Goal: Task Accomplishment & Management: Manage account settings

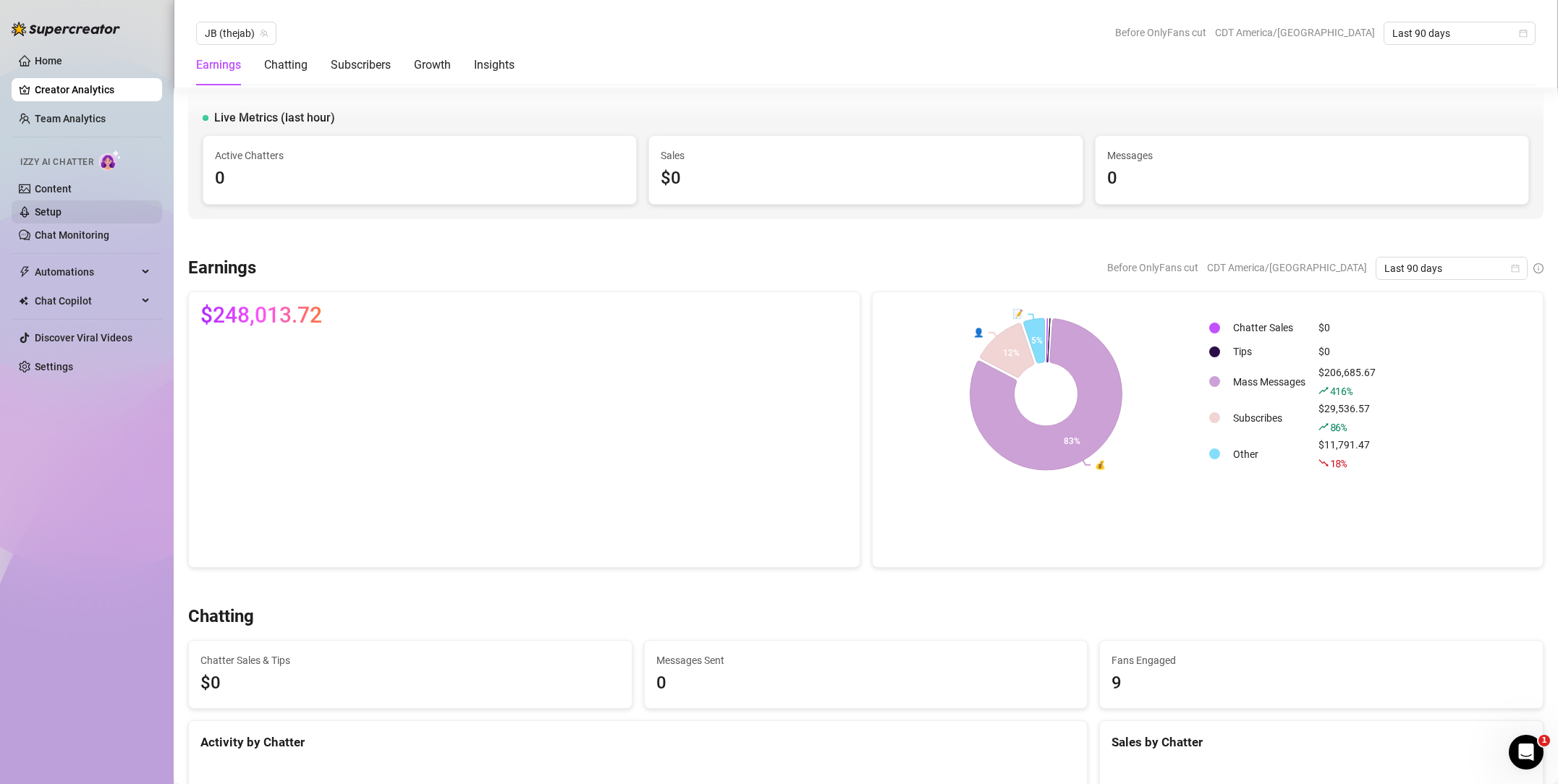
scroll to position [1509, 0]
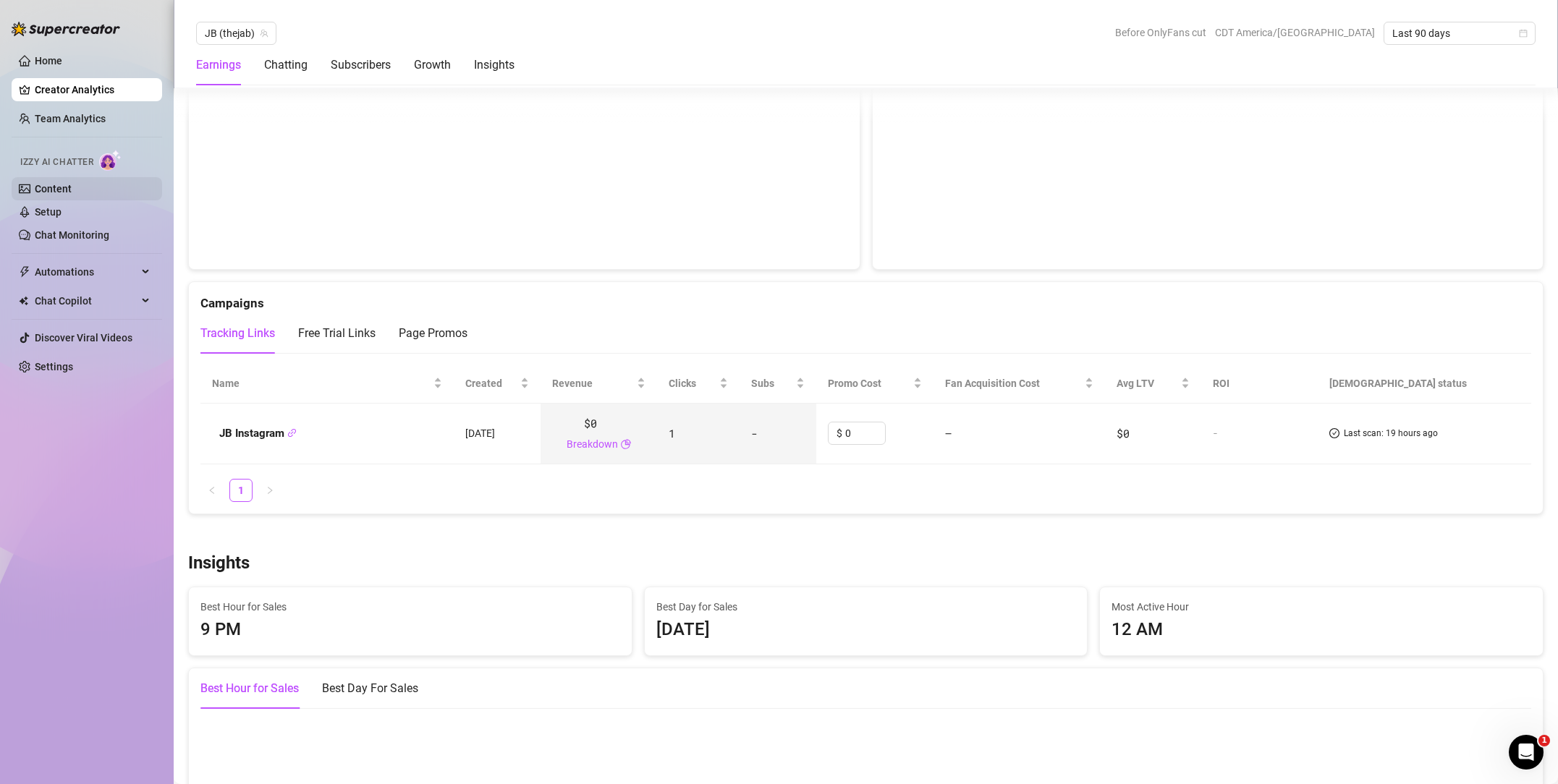
click at [71, 192] on link "Content" at bounding box center [53, 188] width 37 height 12
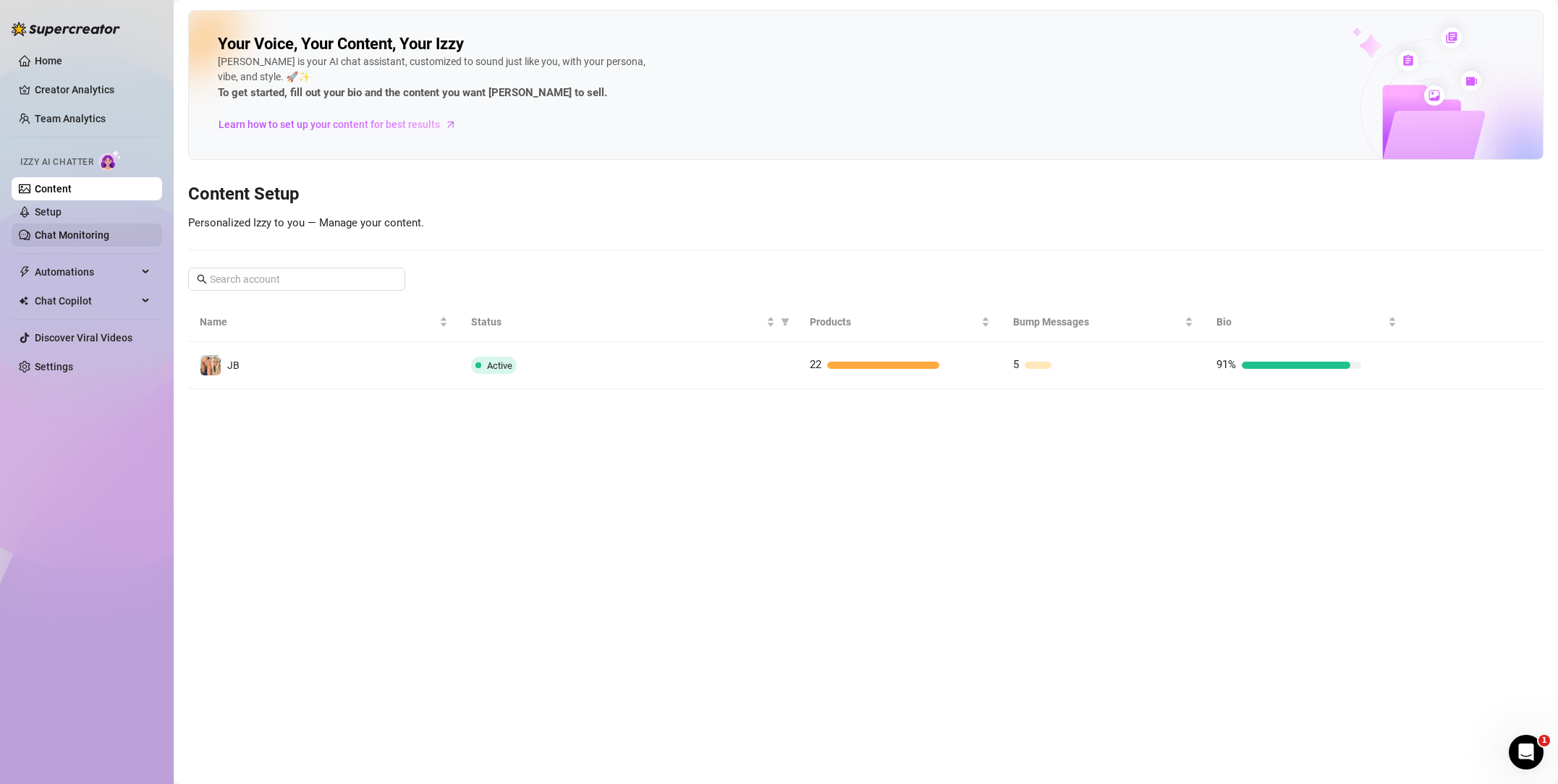
click at [109, 233] on link "Chat Monitoring" at bounding box center [71, 235] width 74 height 12
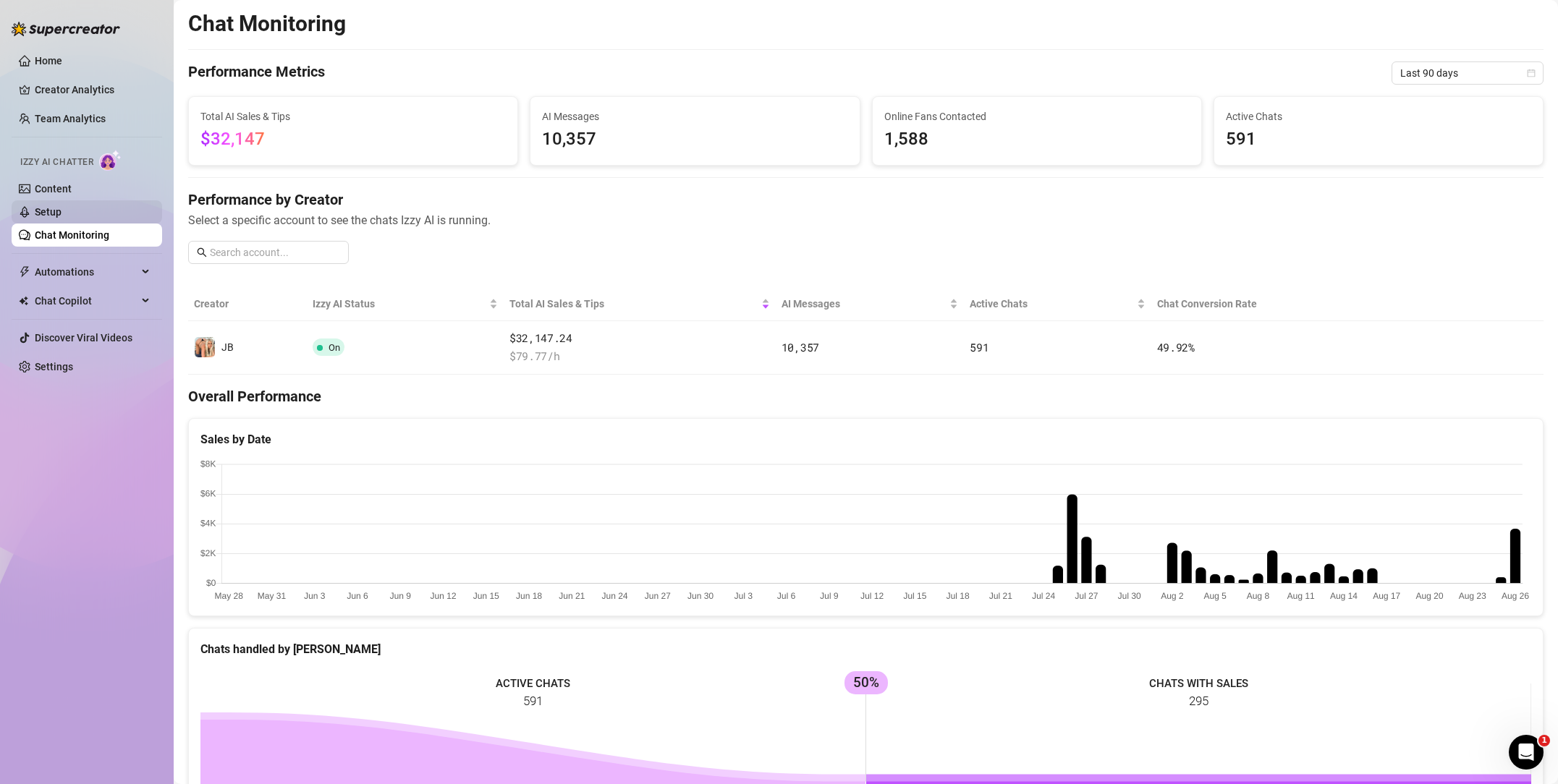
click at [61, 211] on link "Setup" at bounding box center [48, 211] width 27 height 12
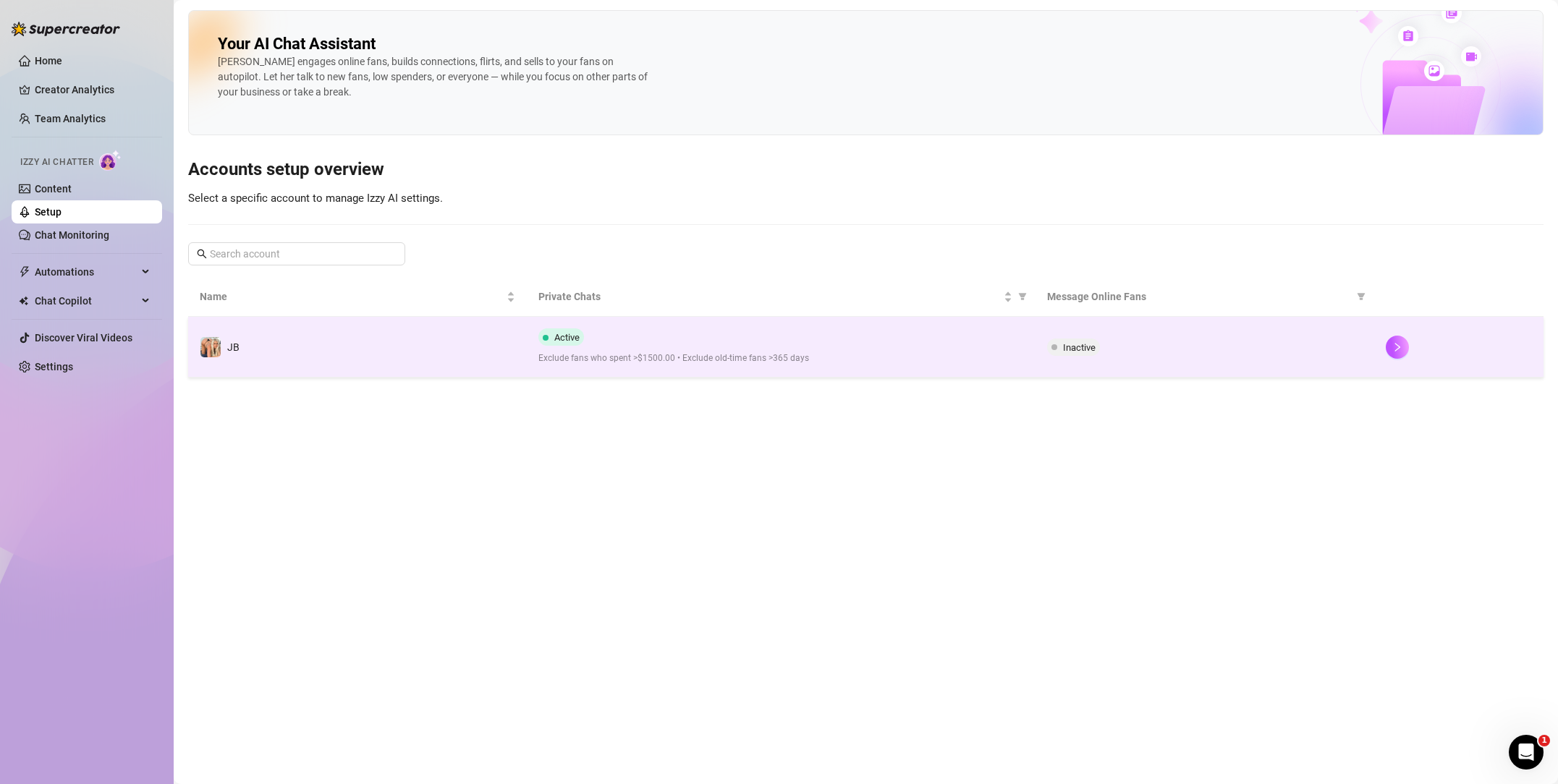
click at [762, 327] on td "Active Exclude fans who spent >$1500.00 • Exclude old-time fans >365 days" at bounding box center [780, 347] width 508 height 60
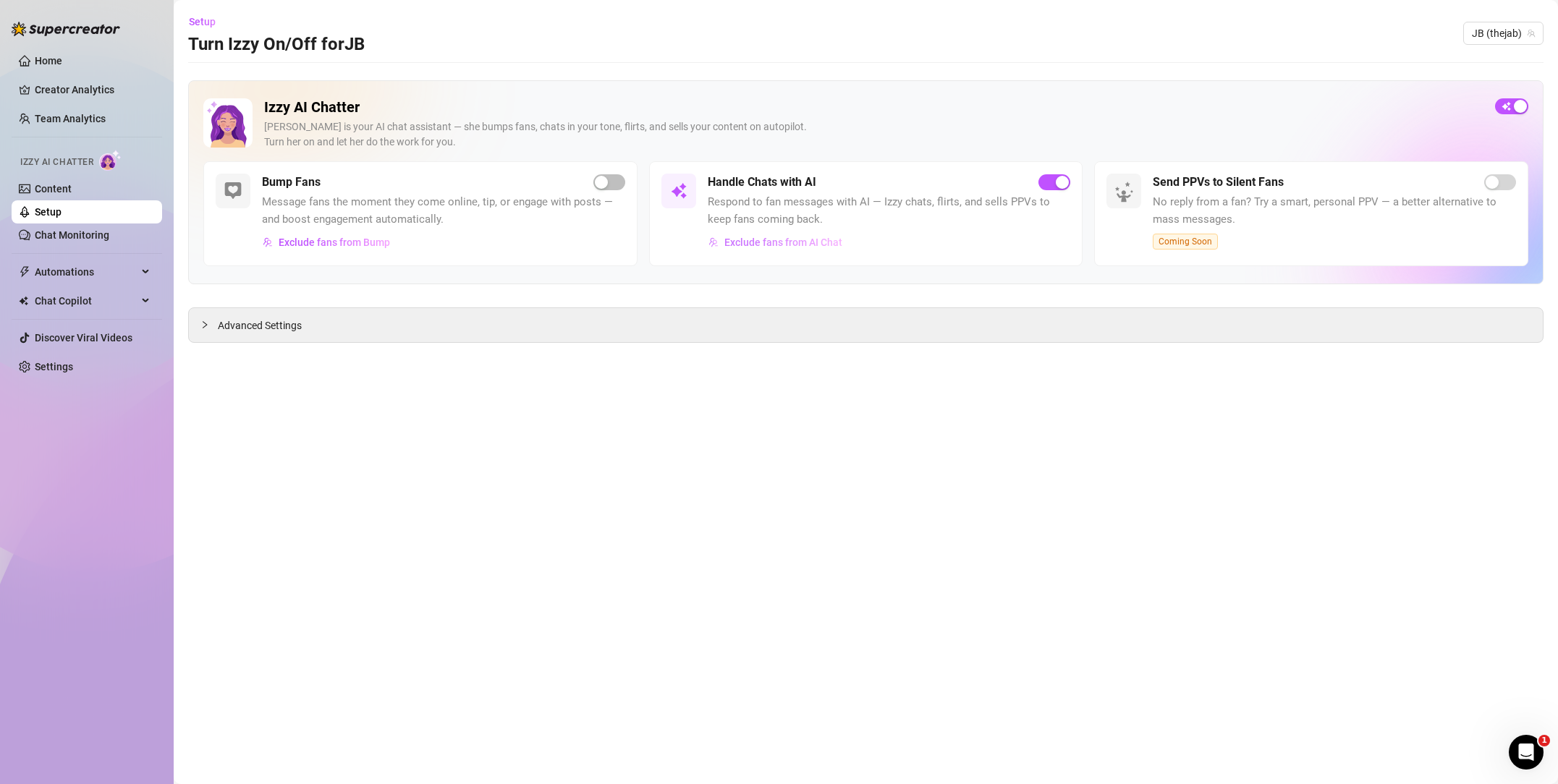
click at [785, 240] on span "Exclude fans from AI Chat" at bounding box center [783, 242] width 118 height 12
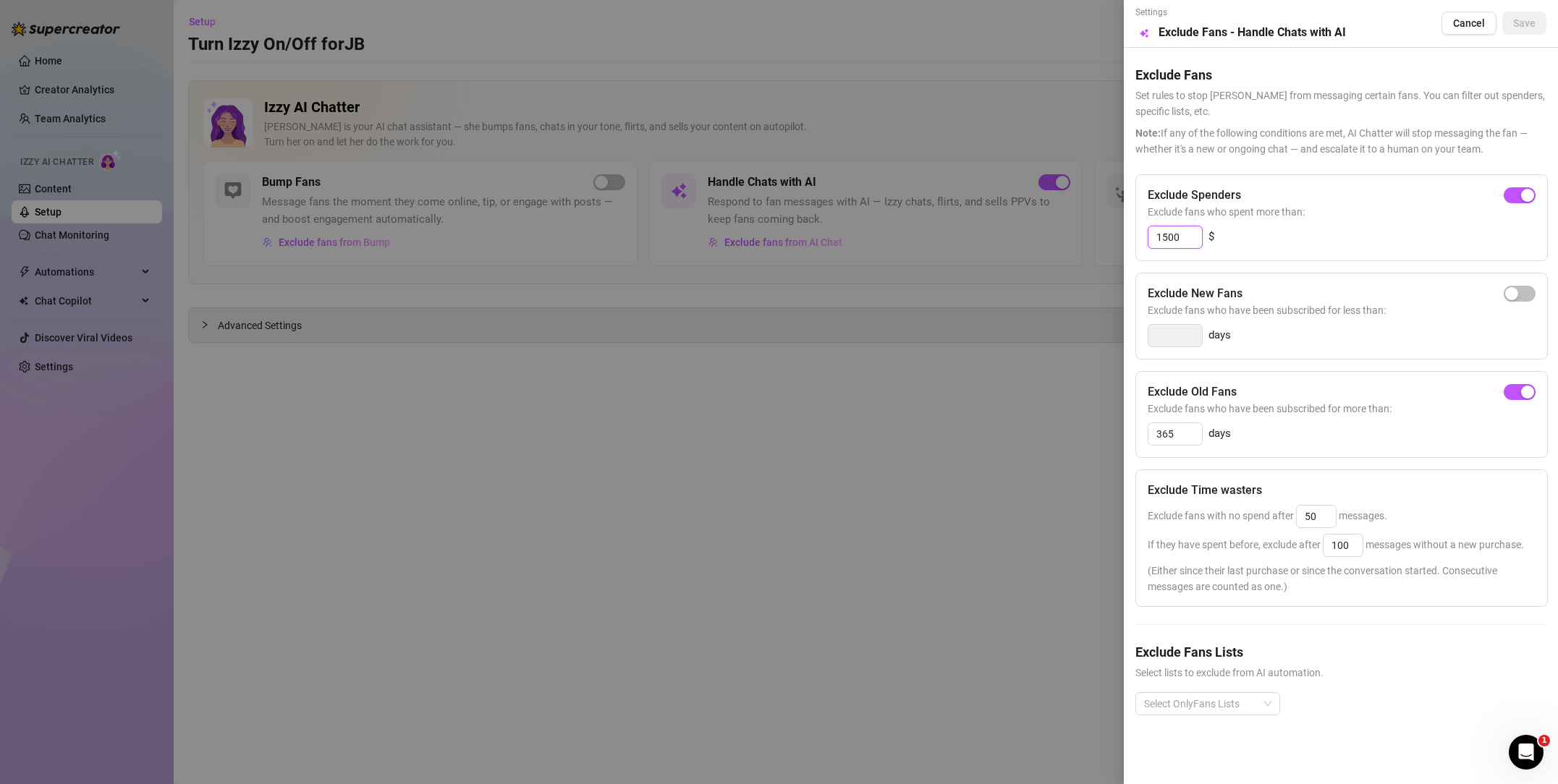
click at [1159, 239] on input "1500" at bounding box center [1174, 237] width 53 height 22
type input "2500"
click at [1533, 21] on span "Save" at bounding box center [1524, 23] width 23 height 12
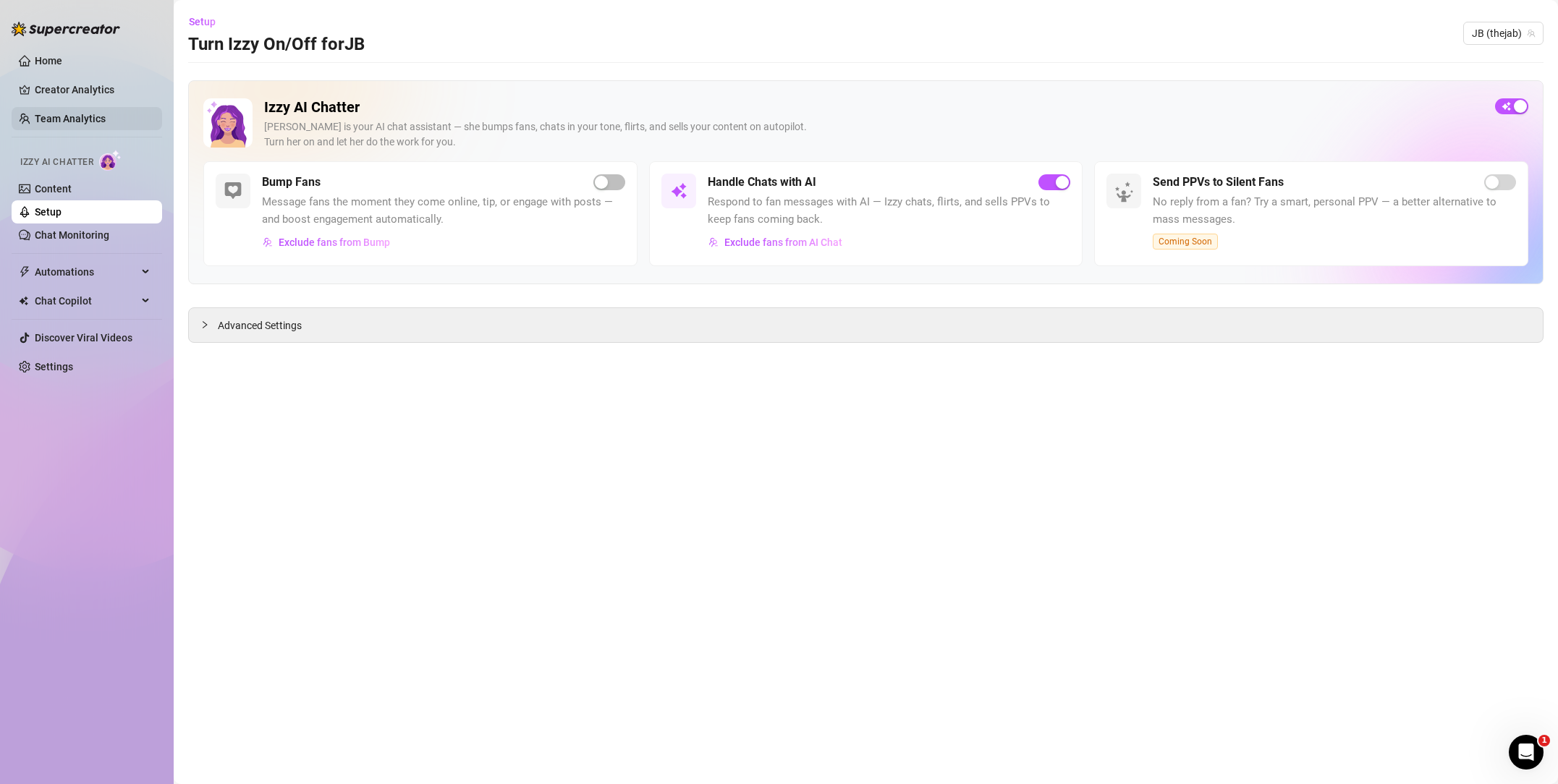
drag, startPoint x: 81, startPoint y: 133, endPoint x: 85, endPoint y: 126, distance: 8.1
click at [83, 130] on ul "Home Creator Analytics Team Analytics Izzy AI Chatter Content Setup Chat Monito…" at bounding box center [87, 213] width 150 height 340
click at [91, 121] on link "Team Analytics" at bounding box center [70, 118] width 70 height 12
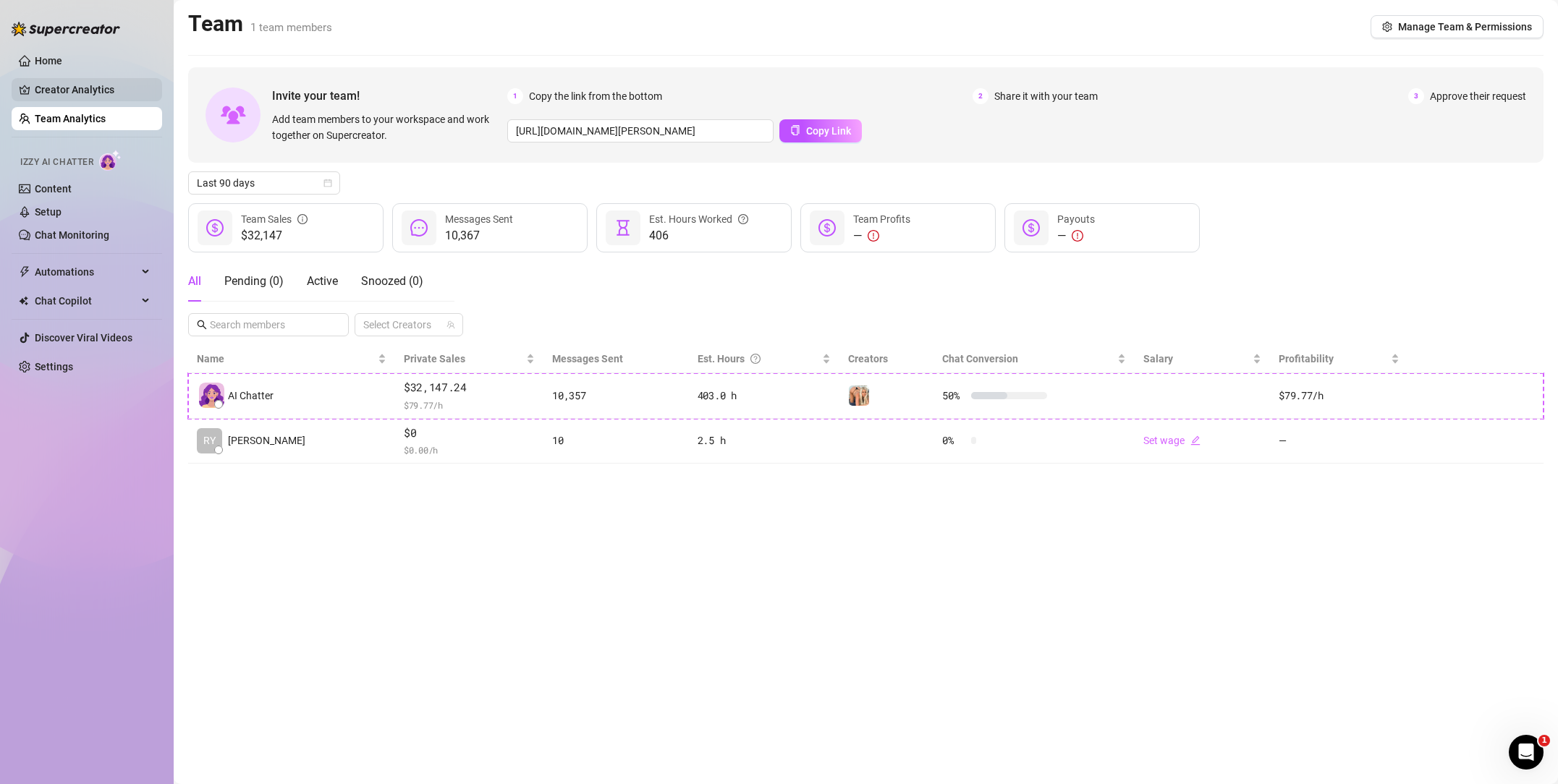
click at [100, 89] on link "Creator Analytics" at bounding box center [92, 89] width 115 height 23
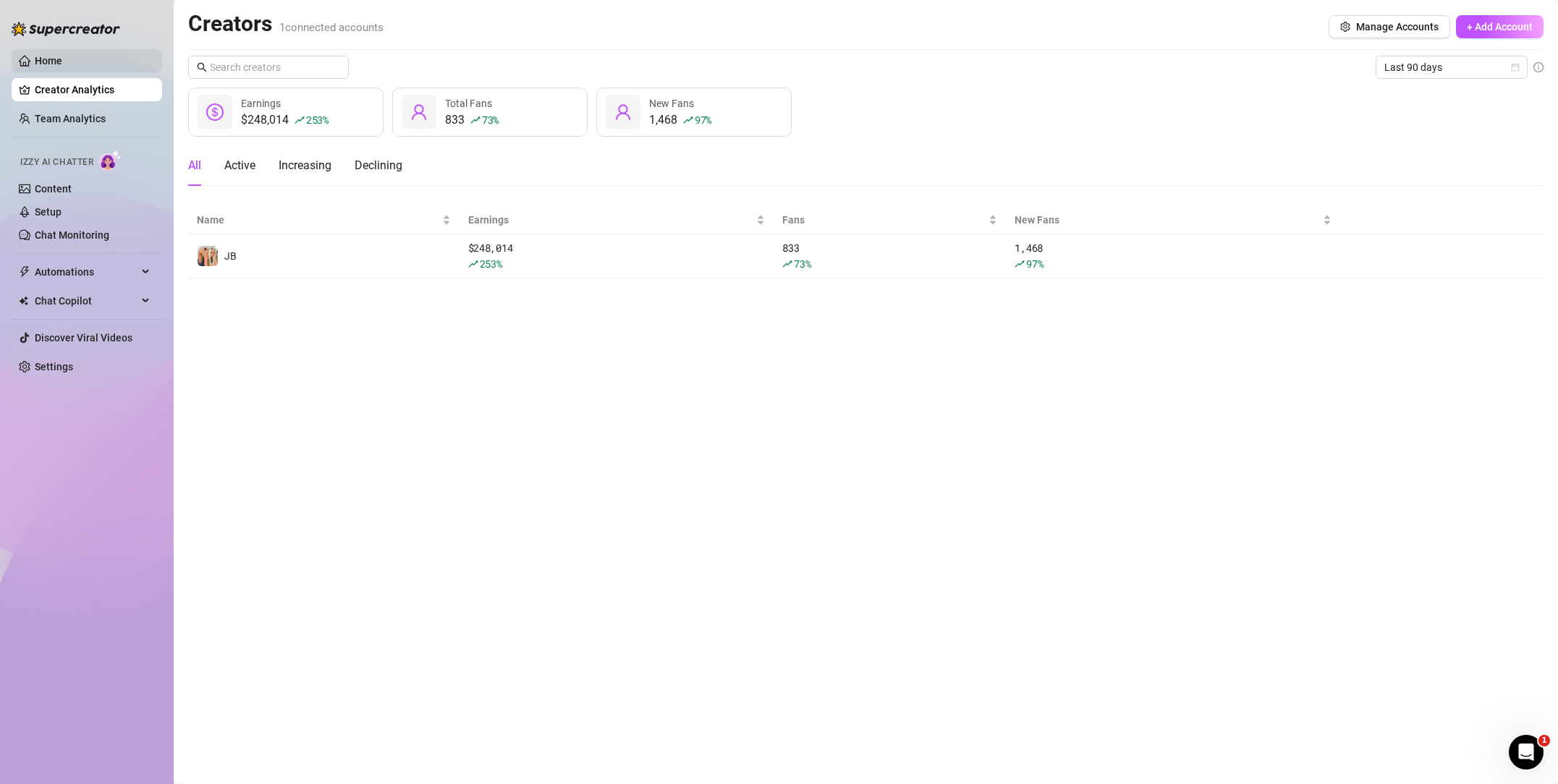
click at [57, 57] on link "Home" at bounding box center [49, 60] width 27 height 12
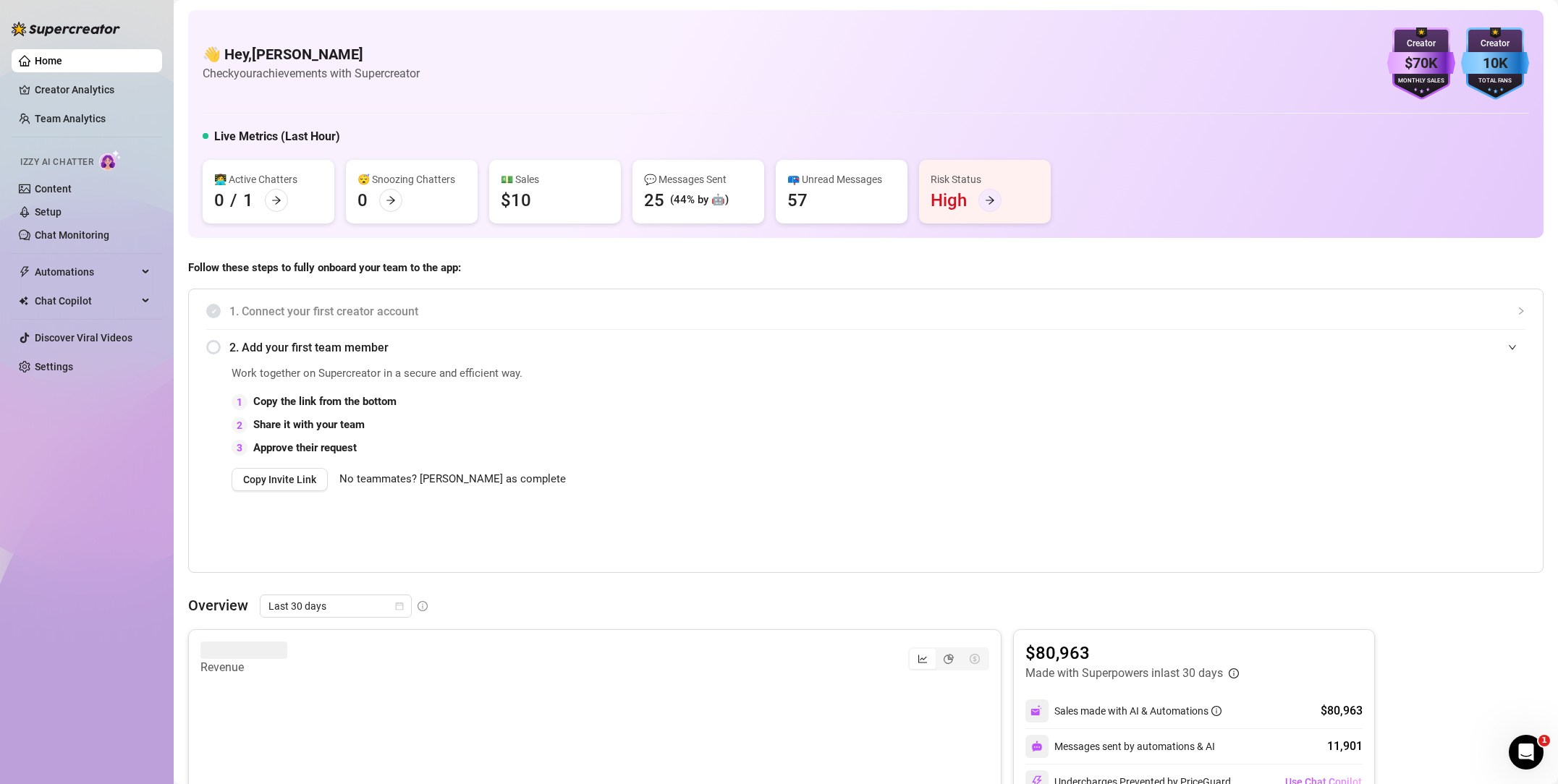
click at [980, 203] on div at bounding box center [990, 199] width 23 height 23
click at [73, 116] on link "Team Analytics" at bounding box center [70, 118] width 70 height 12
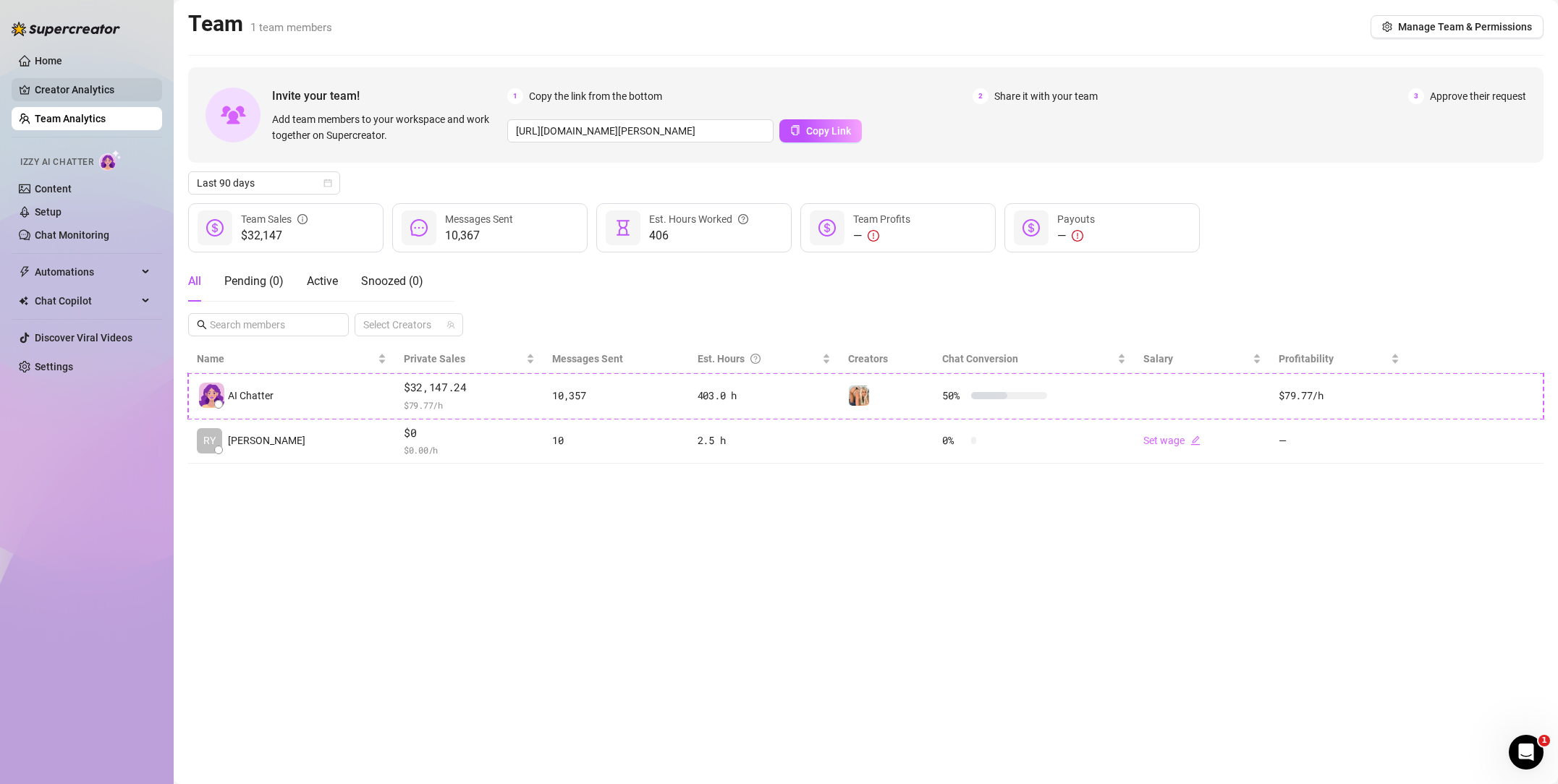
click at [95, 80] on link "Creator Analytics" at bounding box center [92, 89] width 115 height 23
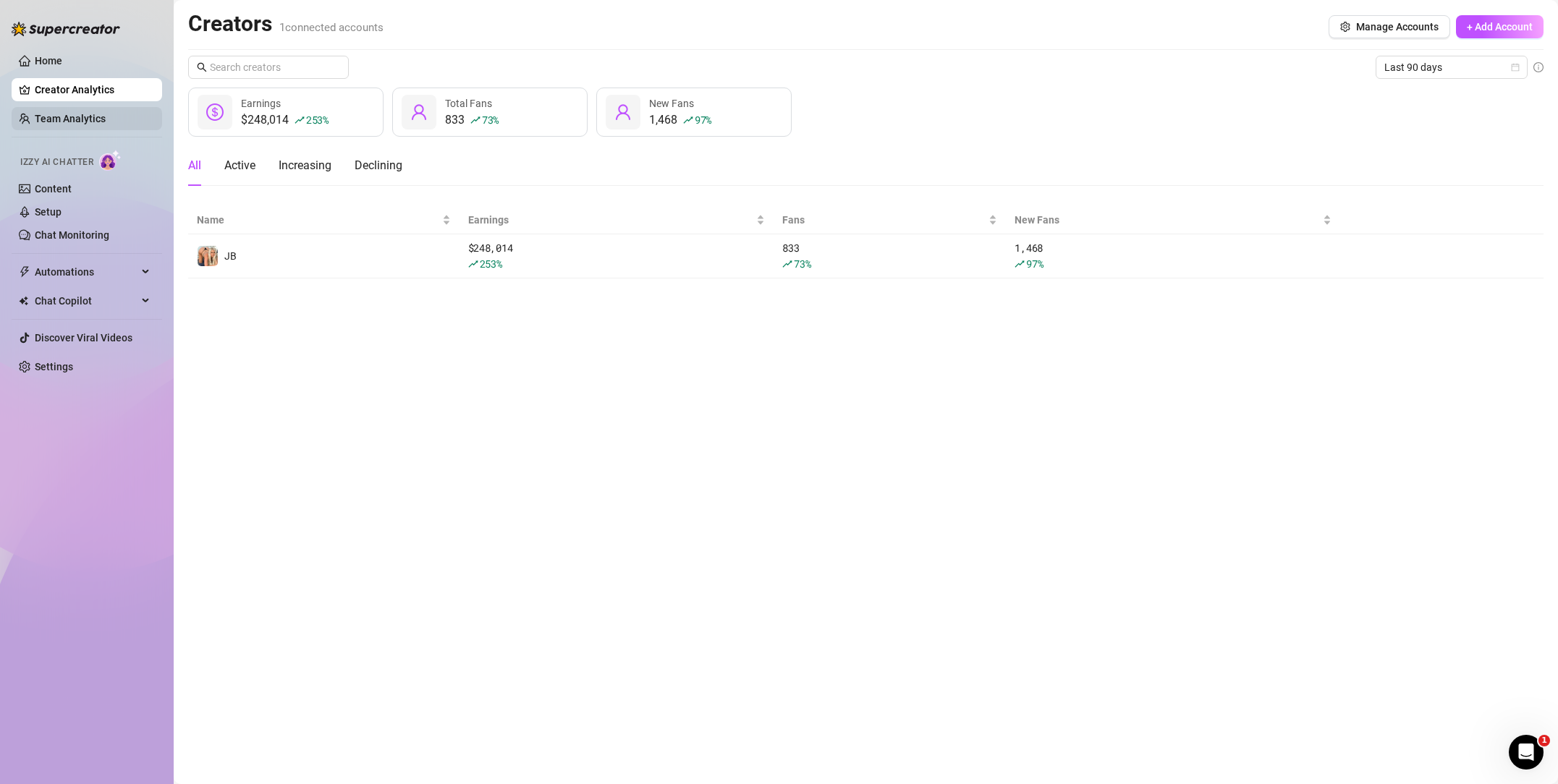
click at [103, 113] on link "Team Analytics" at bounding box center [70, 118] width 70 height 12
